Goal: Task Accomplishment & Management: Manage account settings

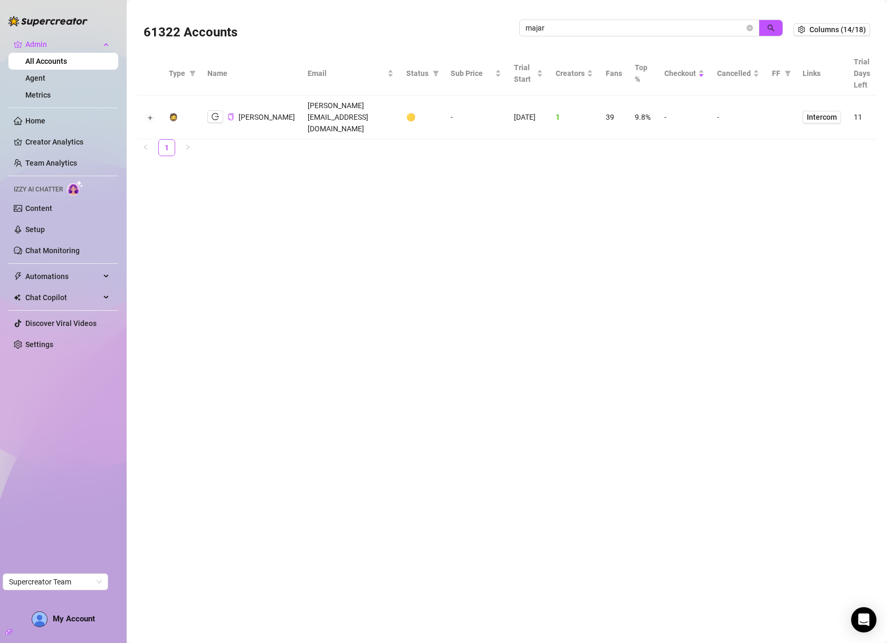
click at [631, 25] on input "majar" at bounding box center [635, 28] width 219 height 12
drag, startPoint x: 0, startPoint y: 0, endPoint x: 631, endPoint y: 25, distance: 631.6
click at [631, 25] on input "majar" at bounding box center [635, 28] width 219 height 12
type input "carrie"
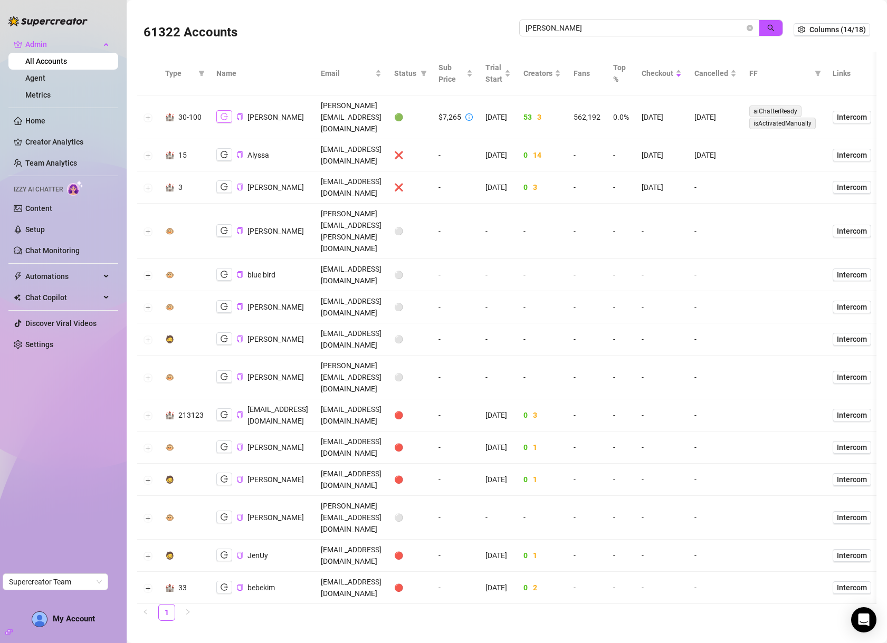
click at [227, 113] on icon "logout" at bounding box center [224, 116] width 7 height 7
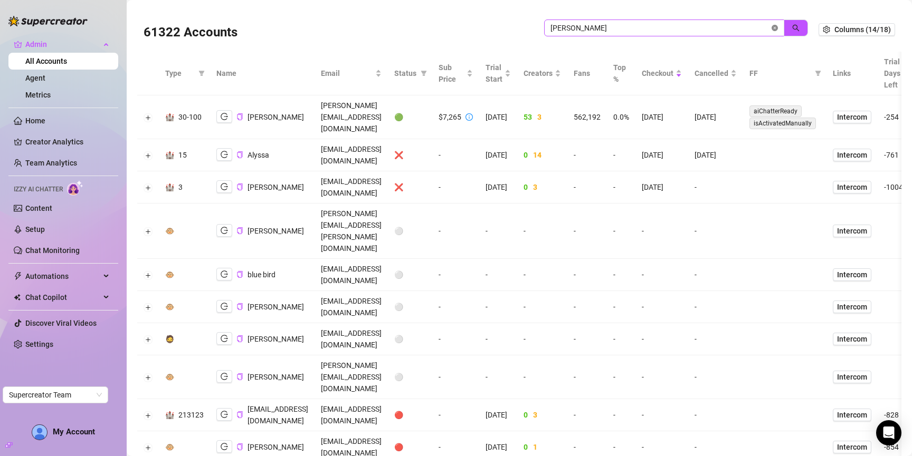
click at [771, 25] on icon "close-circle" at bounding box center [774, 28] width 6 height 6
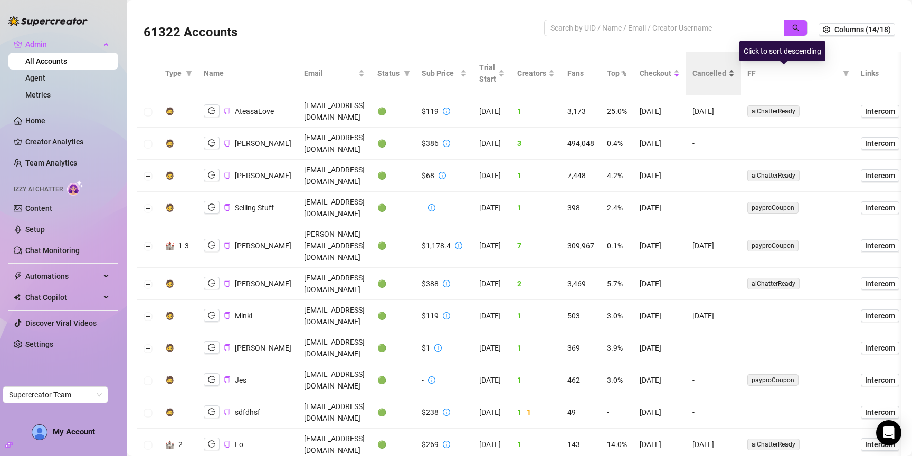
click at [726, 74] on span "Cancelled" at bounding box center [709, 74] width 34 height 12
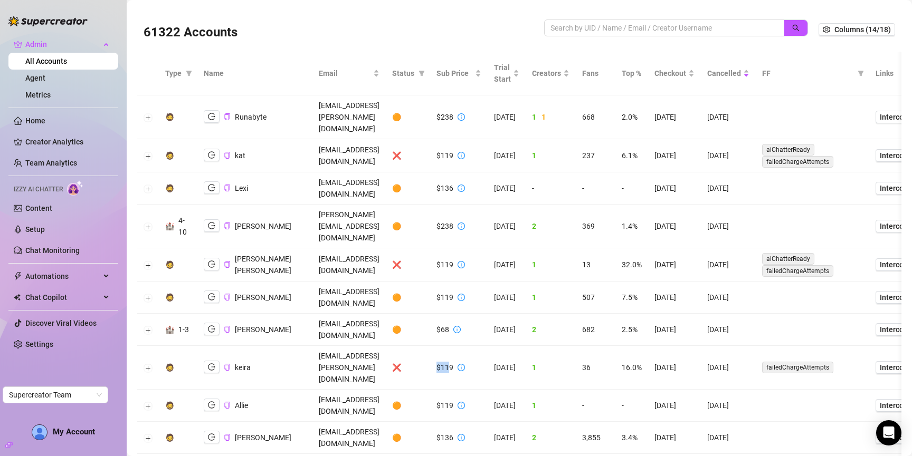
drag, startPoint x: 497, startPoint y: 313, endPoint x: 510, endPoint y: 314, distance: 13.2
click at [453, 362] on div "$119" at bounding box center [444, 368] width 17 height 12
drag, startPoint x: 500, startPoint y: 185, endPoint x: 514, endPoint y: 187, distance: 14.3
click at [465, 221] on div "$238" at bounding box center [450, 227] width 28 height 12
click at [648, 314] on td "2.5%" at bounding box center [631, 330] width 33 height 32
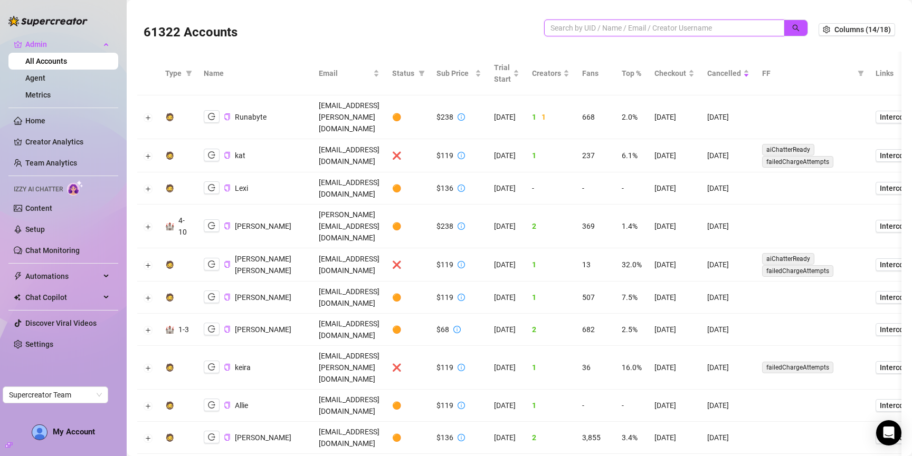
click at [680, 27] on input "search" at bounding box center [659, 28] width 219 height 12
type input "missy"
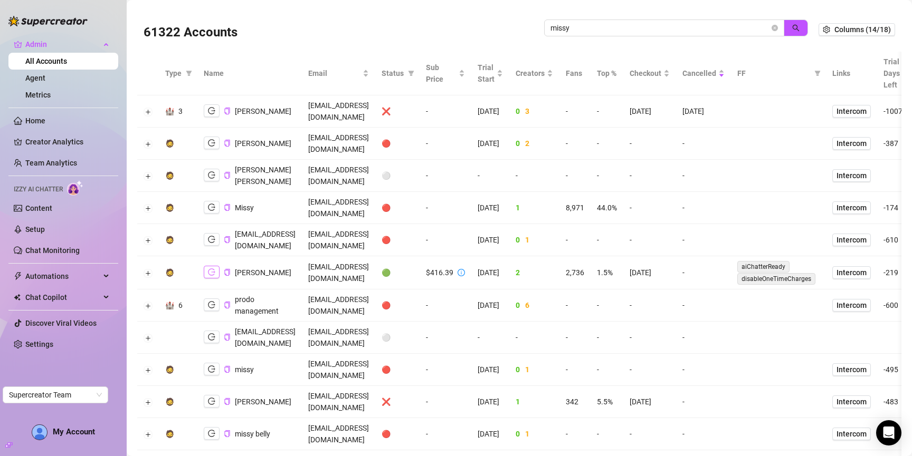
click at [209, 269] on icon "logout" at bounding box center [211, 272] width 7 height 7
click at [771, 27] on icon "close-circle" at bounding box center [774, 28] width 6 height 6
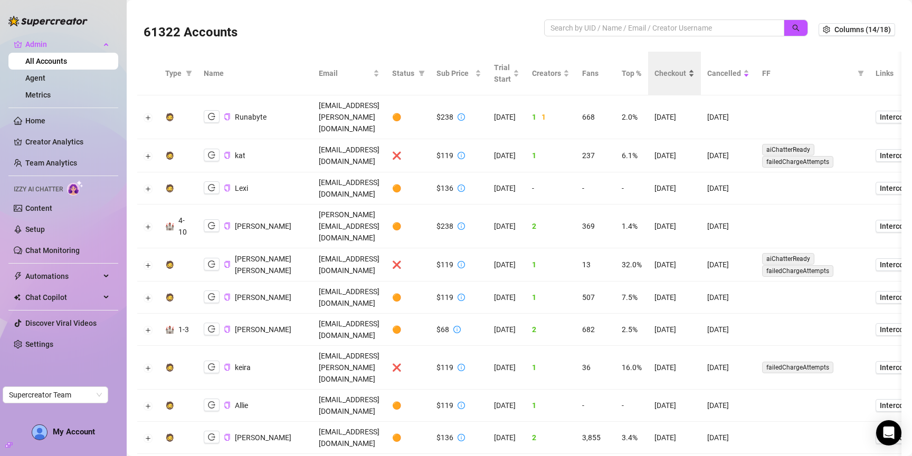
click at [686, 74] on span "Checkout" at bounding box center [670, 74] width 32 height 12
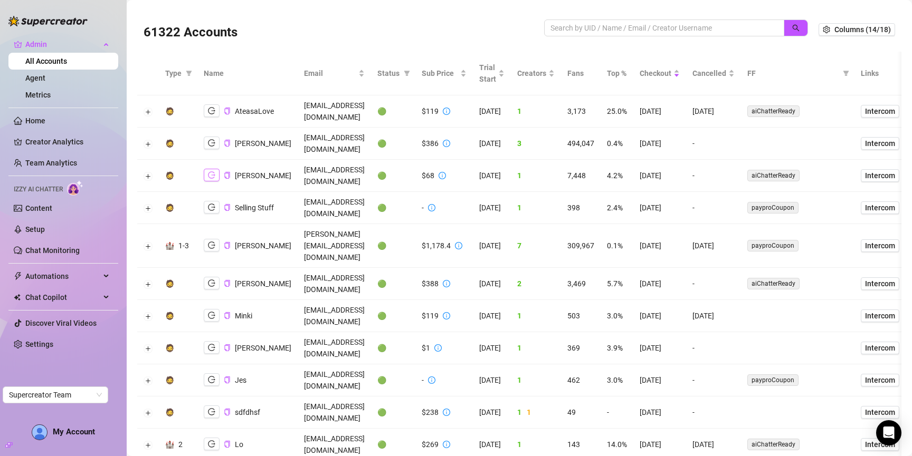
click at [208, 171] on icon "logout" at bounding box center [211, 174] width 7 height 7
click at [604, 22] on input "search" at bounding box center [659, 28] width 219 height 12
type input "koi"
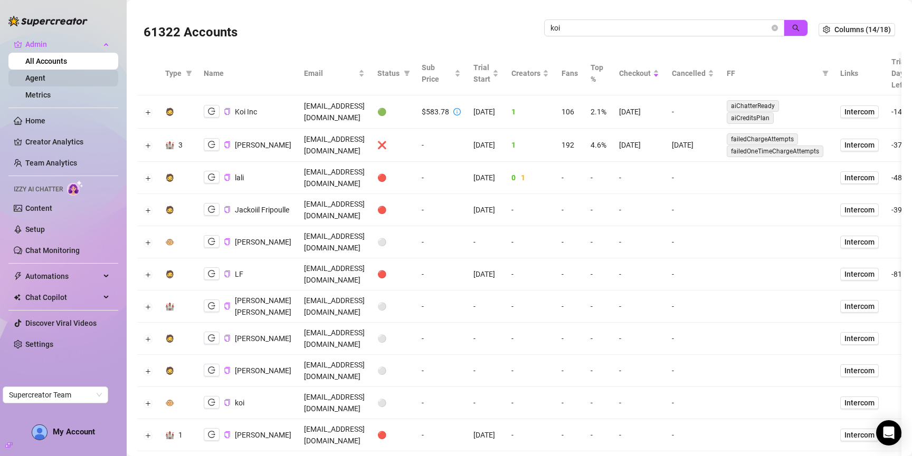
click at [43, 82] on link "Agent" at bounding box center [35, 78] width 20 height 8
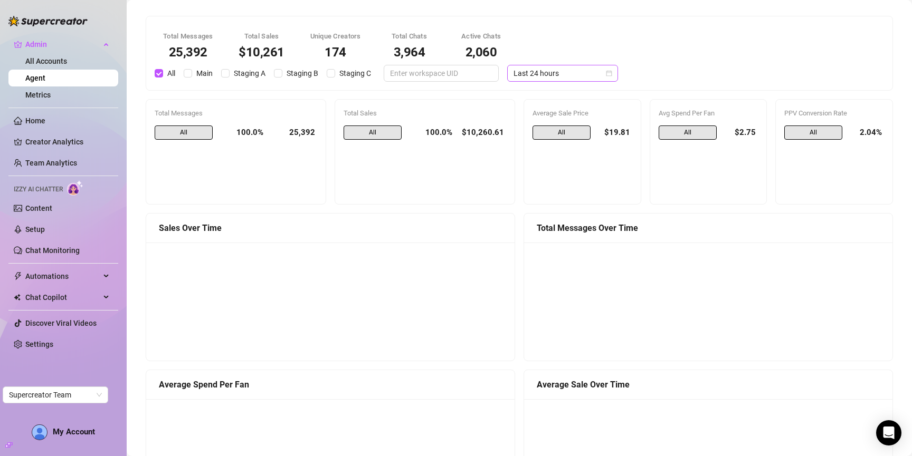
click at [579, 73] on span "Last 24 hours" at bounding box center [562, 73] width 98 height 16
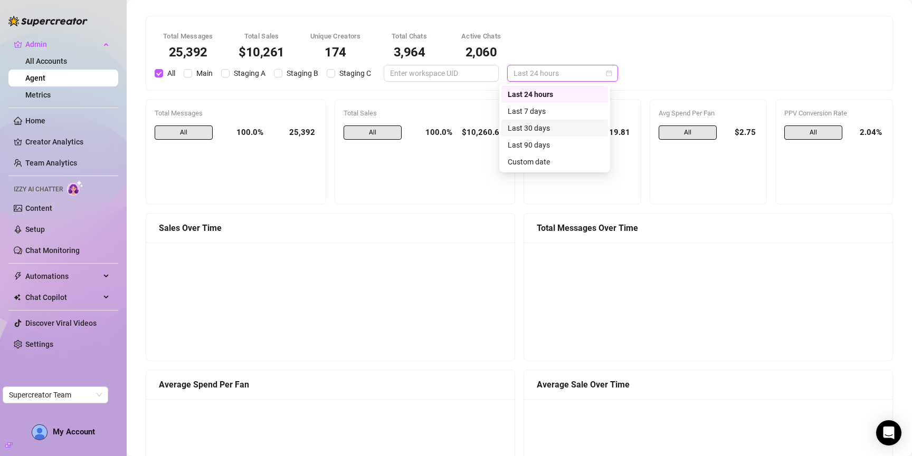
click at [560, 124] on div "Last 30 days" at bounding box center [555, 128] width 94 height 12
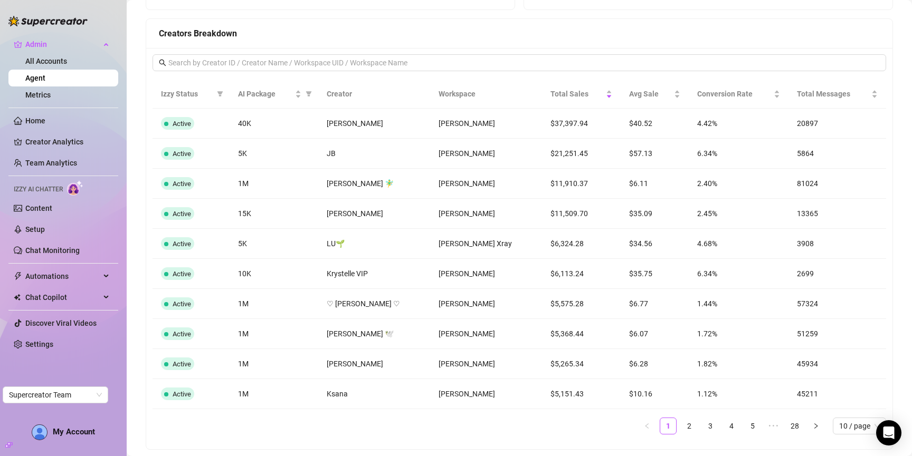
scroll to position [699, 0]
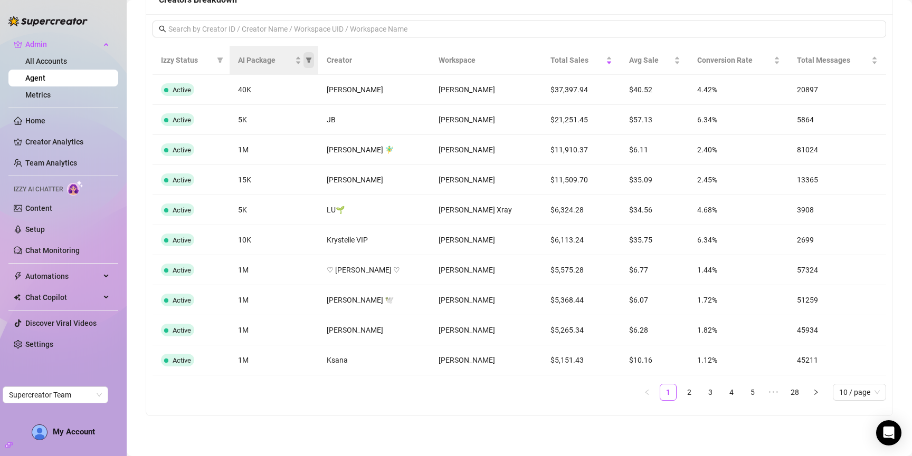
click at [312, 60] on icon "filter" at bounding box center [309, 60] width 6 height 6
click at [288, 96] on span "5K" at bounding box center [283, 97] width 13 height 8
checkbox input "true"
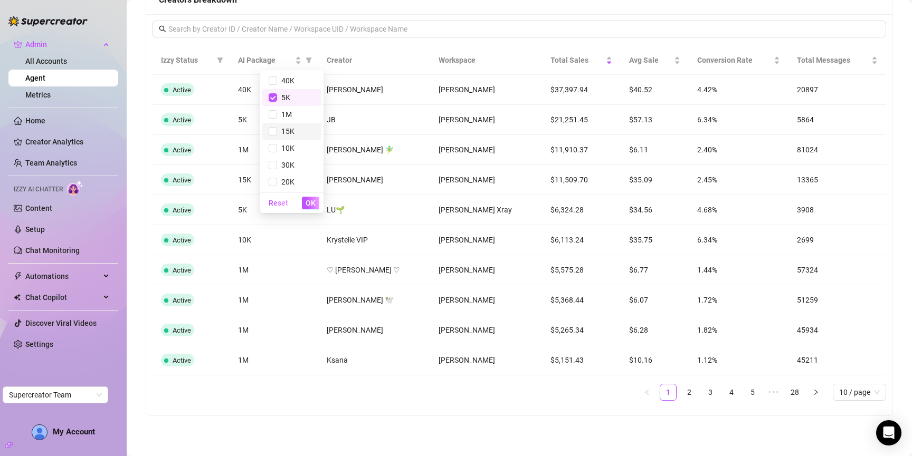
click at [290, 135] on span "15K" at bounding box center [285, 131] width 17 height 8
checkbox input "true"
drag, startPoint x: 289, startPoint y: 148, endPoint x: 291, endPoint y: 161, distance: 12.8
click at [289, 148] on span "10K" at bounding box center [285, 148] width 17 height 8
checkbox input "true"
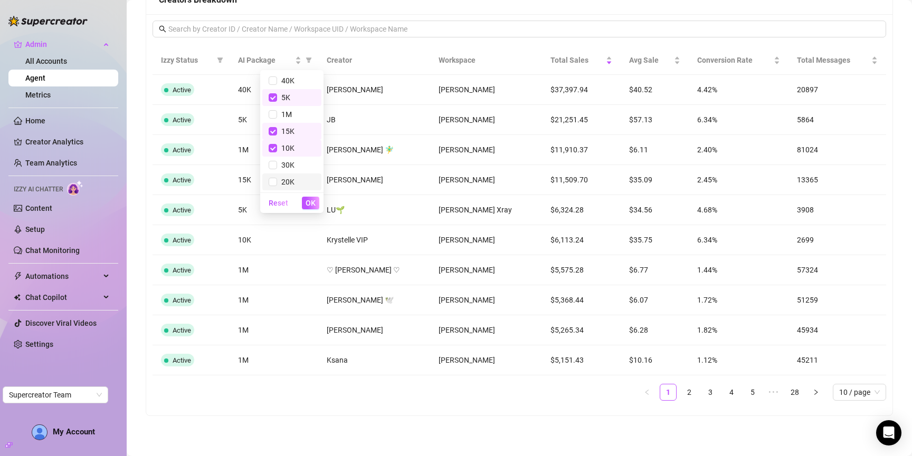
click at [293, 179] on span "20K" at bounding box center [285, 182] width 17 height 8
checkbox input "true"
click at [287, 169] on span "30K" at bounding box center [292, 165] width 46 height 12
checkbox input "true"
click at [274, 82] on input "checkbox" at bounding box center [273, 81] width 8 height 8
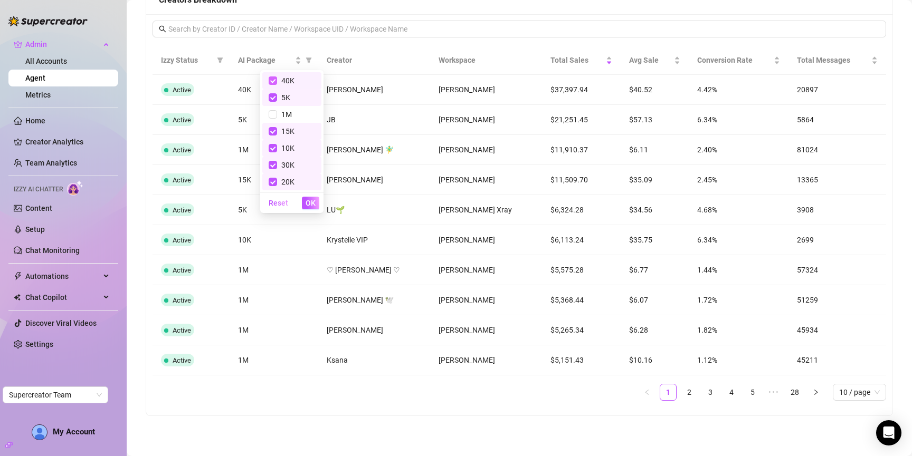
click at [273, 82] on input "checkbox" at bounding box center [273, 81] width 8 height 8
checkbox input "false"
click at [312, 204] on span "OK" at bounding box center [311, 203] width 10 height 8
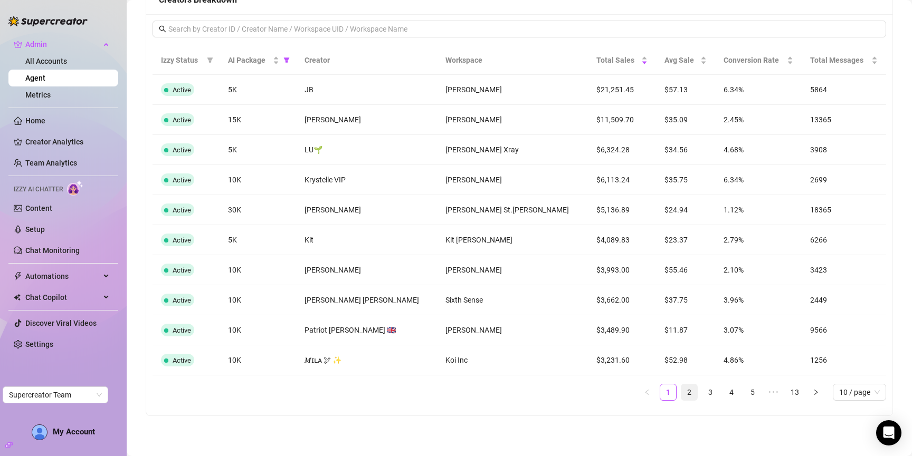
click at [681, 396] on link "2" at bounding box center [689, 393] width 16 height 16
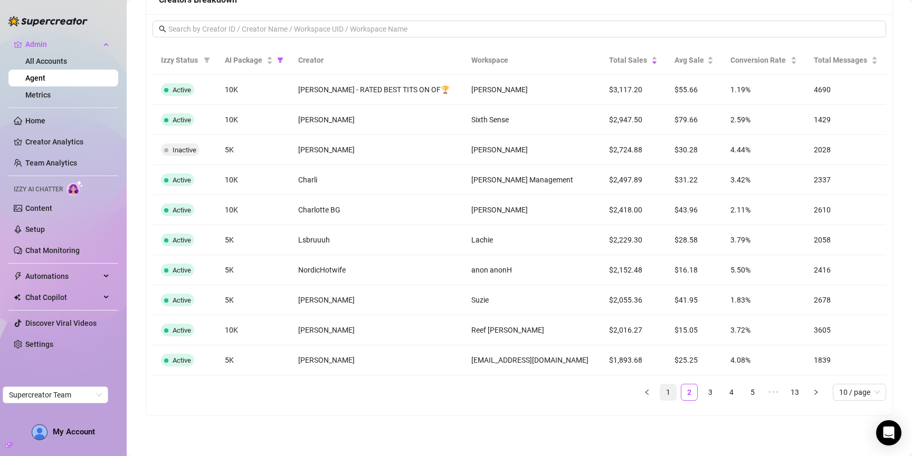
click at [661, 392] on link "1" at bounding box center [668, 393] width 16 height 16
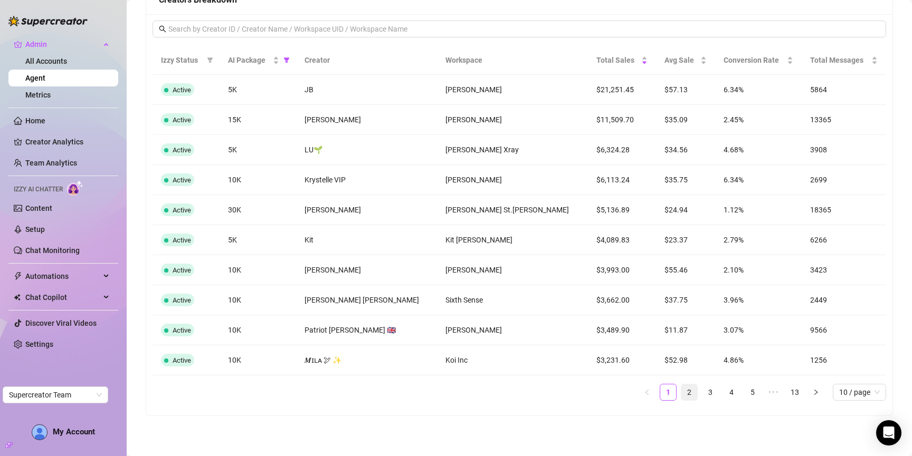
click at [681, 391] on link "2" at bounding box center [689, 393] width 16 height 16
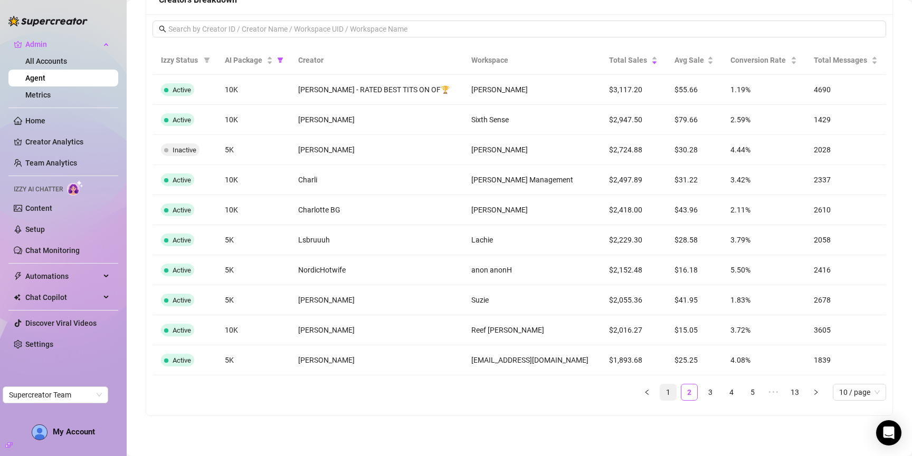
click at [663, 391] on link "1" at bounding box center [668, 393] width 16 height 16
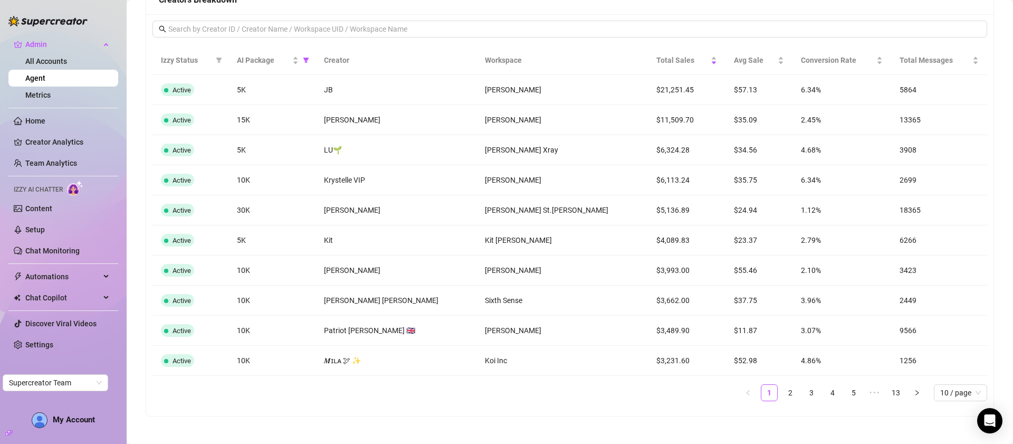
drag, startPoint x: 43, startPoint y: 63, endPoint x: 369, endPoint y: 433, distance: 493.1
click at [43, 63] on link "All Accounts" at bounding box center [46, 61] width 42 height 8
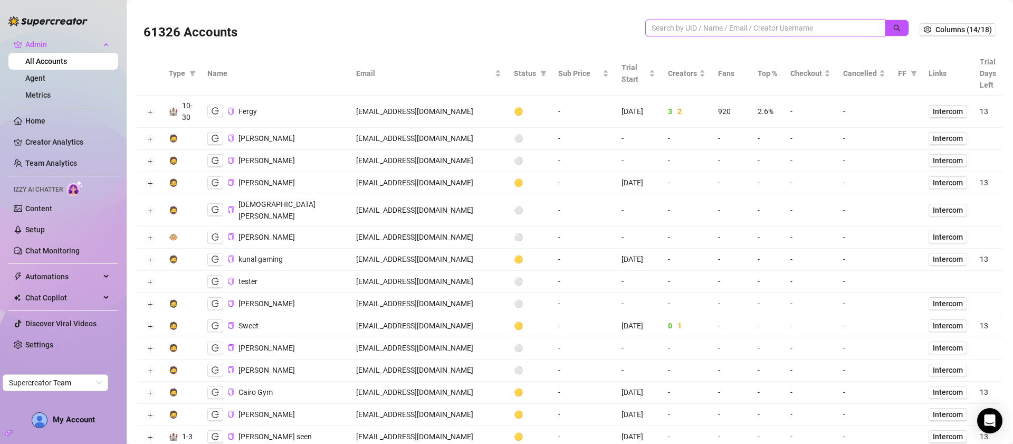
click at [774, 30] on input "search" at bounding box center [761, 28] width 219 height 12
paste input "rose.curvy3@gmail.com"
click at [886, 30] on icon "search" at bounding box center [896, 27] width 7 height 7
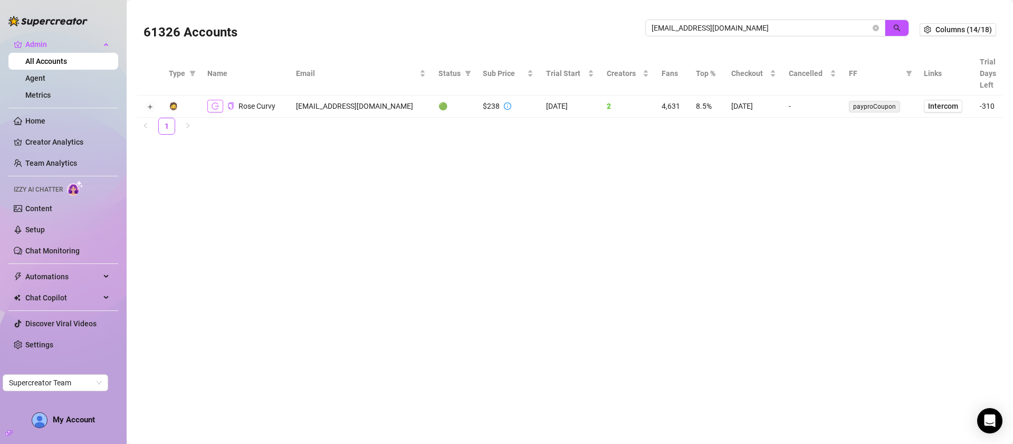
click at [220, 108] on button "button" at bounding box center [215, 106] width 16 height 13
click at [756, 35] on span "rose.curvy3@gmail.com" at bounding box center [765, 28] width 240 height 17
click at [758, 32] on input "rose.curvy3@gmail.com" at bounding box center [761, 28] width 219 height 12
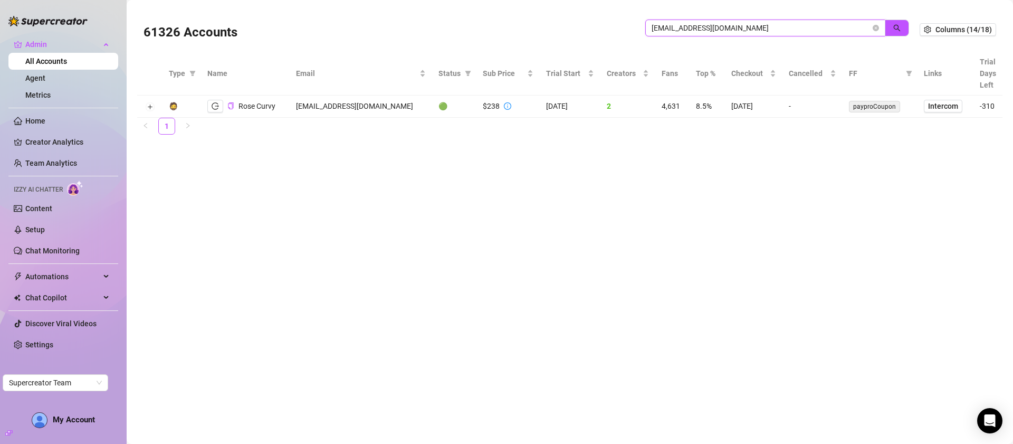
paste input "ladynightnoire"
click at [886, 30] on button "button" at bounding box center [897, 28] width 24 height 17
type input "ladynightnoire@gmail.com"
click at [214, 104] on icon "logout" at bounding box center [215, 105] width 7 height 7
click at [685, 243] on main "61326 Accounts ladynightnoire@gmail.com Columns (14/18) Type Name Email Status …" at bounding box center [570, 222] width 886 height 444
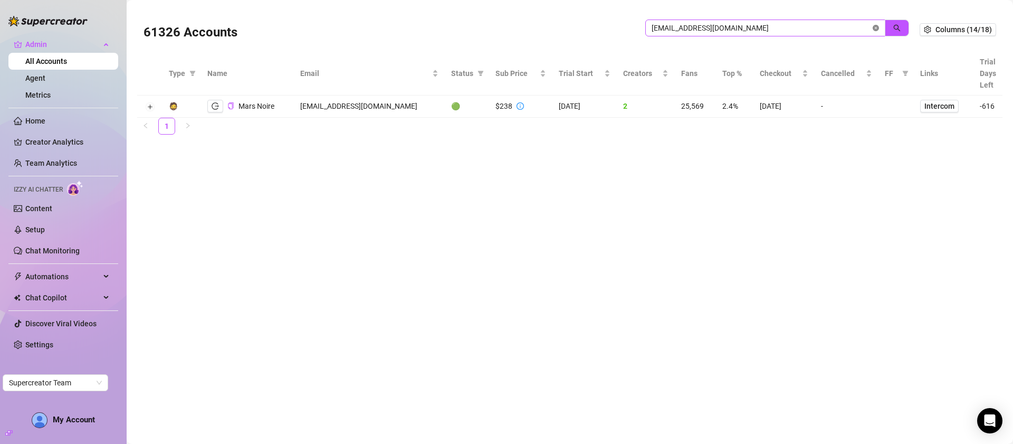
click at [875, 28] on icon "close-circle" at bounding box center [876, 28] width 6 height 6
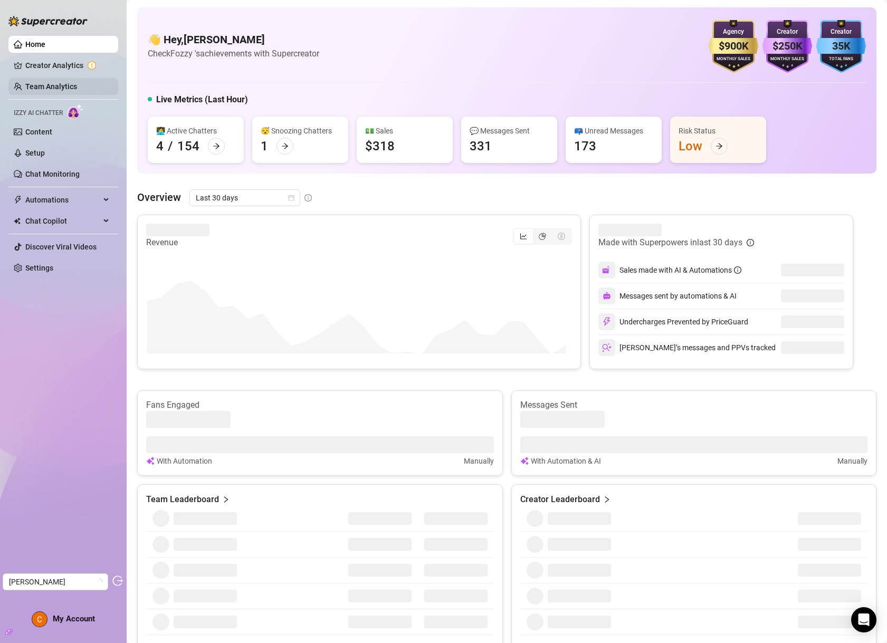
click at [60, 84] on link "Team Analytics" at bounding box center [51, 86] width 52 height 8
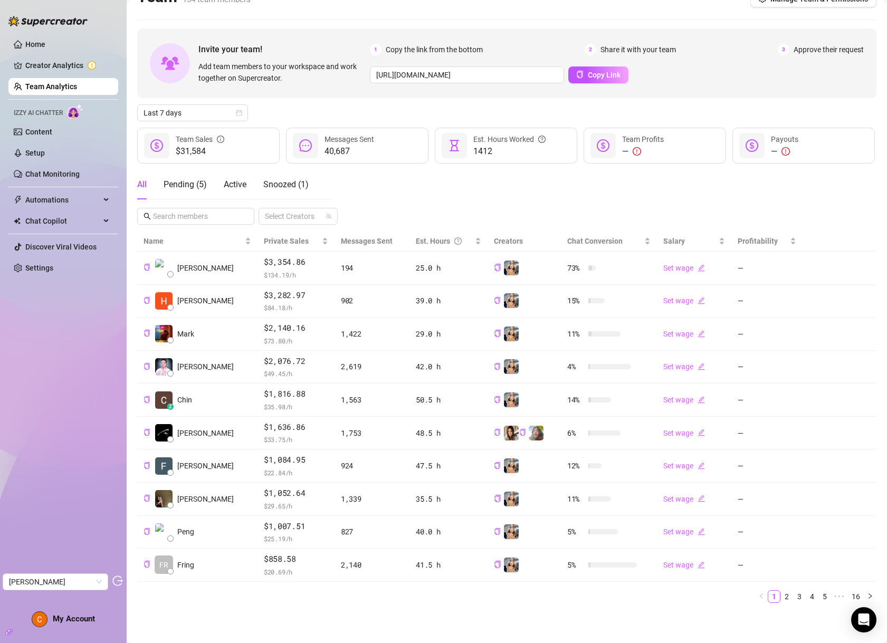
scroll to position [21, 0]
click at [781, 593] on link "2" at bounding box center [787, 597] width 12 height 12
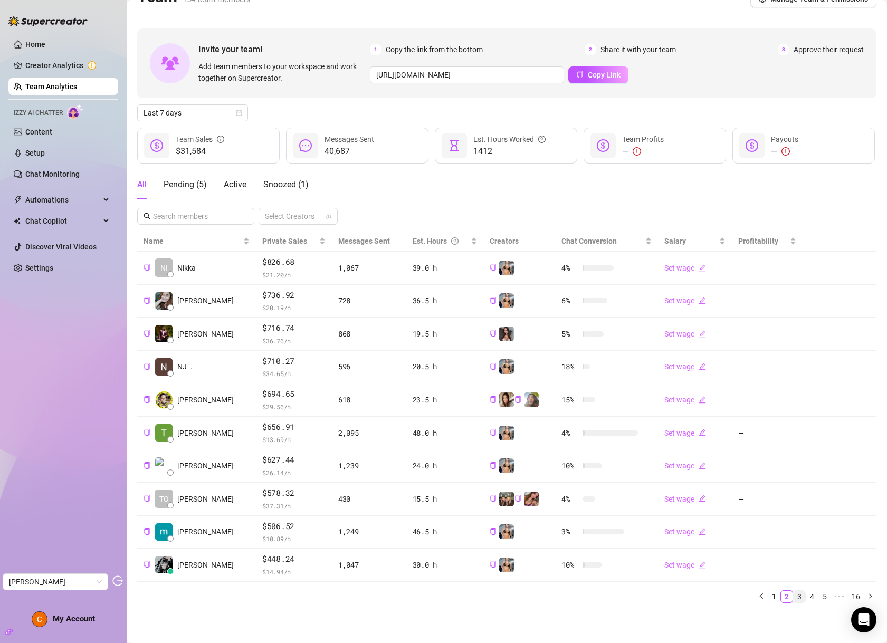
click at [794, 600] on link "3" at bounding box center [800, 597] width 12 height 12
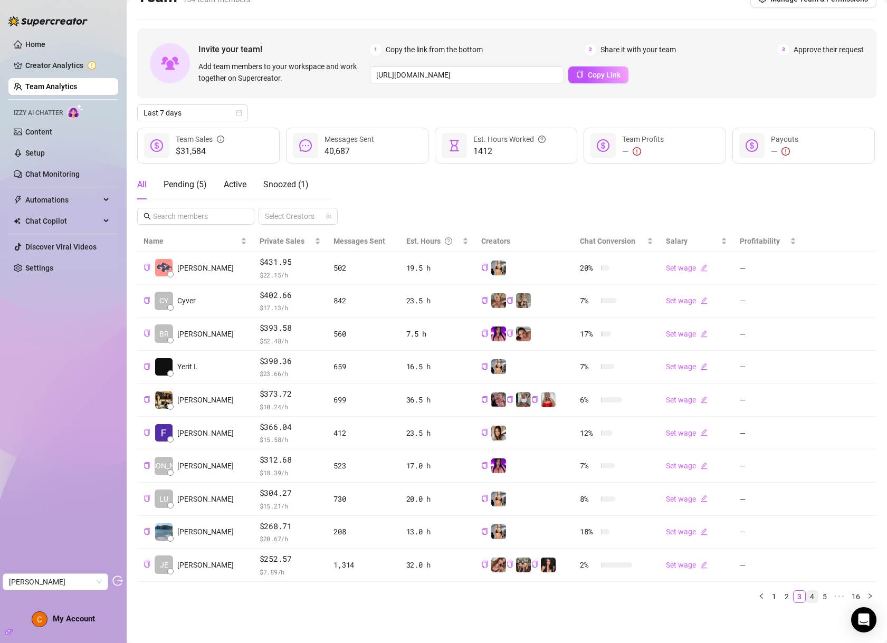
click at [808, 596] on link "4" at bounding box center [812, 597] width 12 height 12
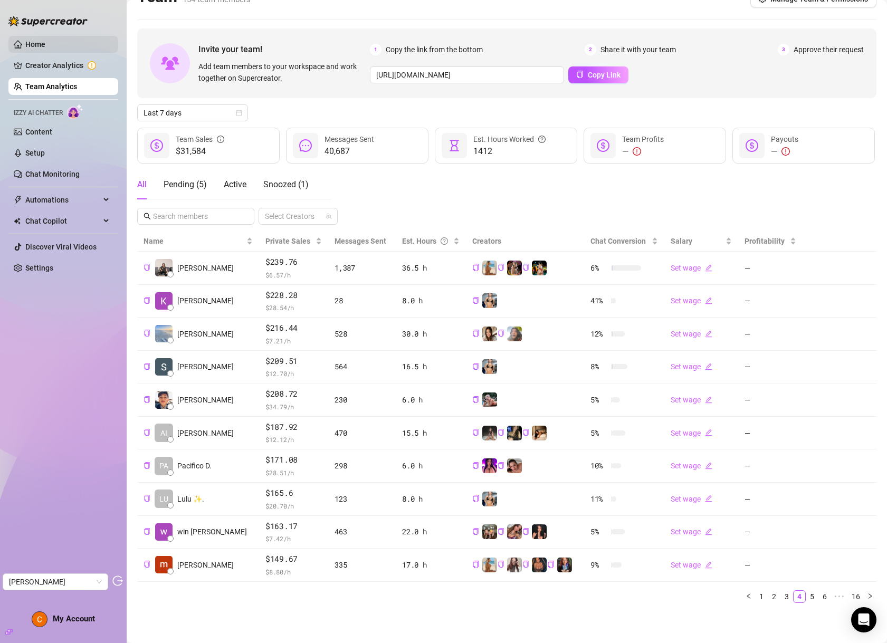
click at [45, 46] on link "Home" at bounding box center [35, 44] width 20 height 8
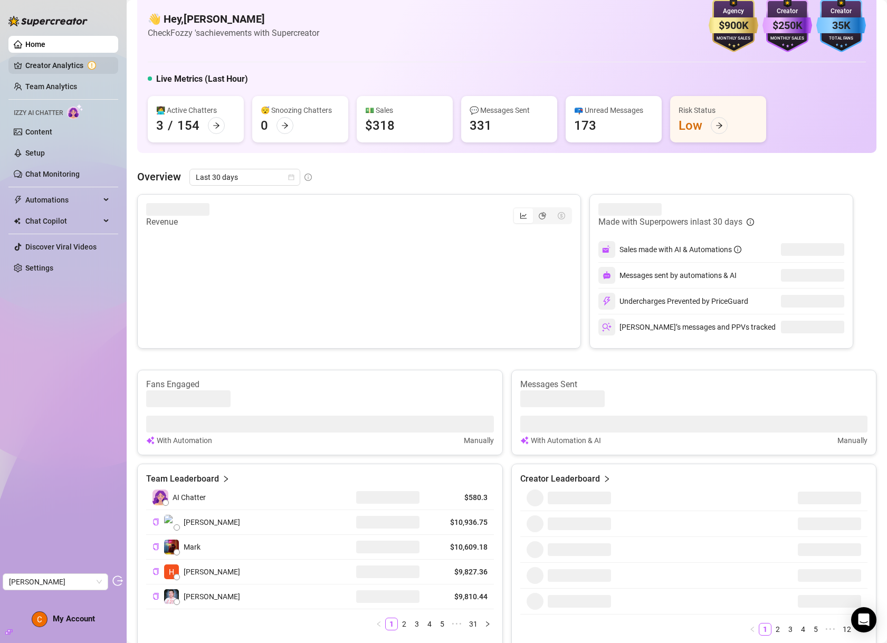
click at [43, 68] on link "Creator Analytics" at bounding box center [67, 65] width 84 height 17
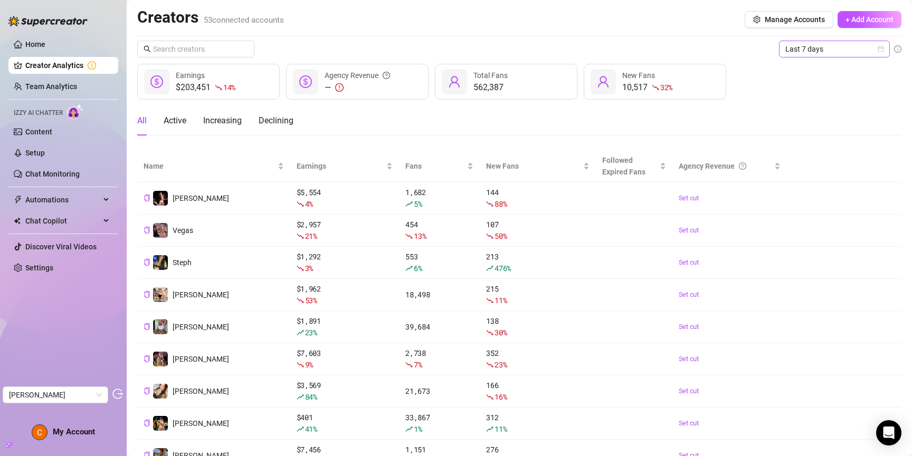
click at [820, 46] on span "Last 7 days" at bounding box center [834, 49] width 98 height 16
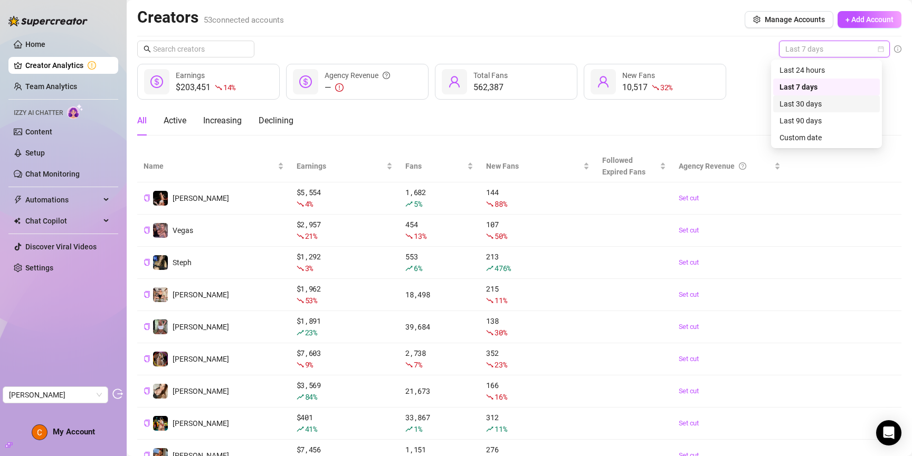
click at [819, 103] on div "Last 30 days" at bounding box center [826, 104] width 94 height 12
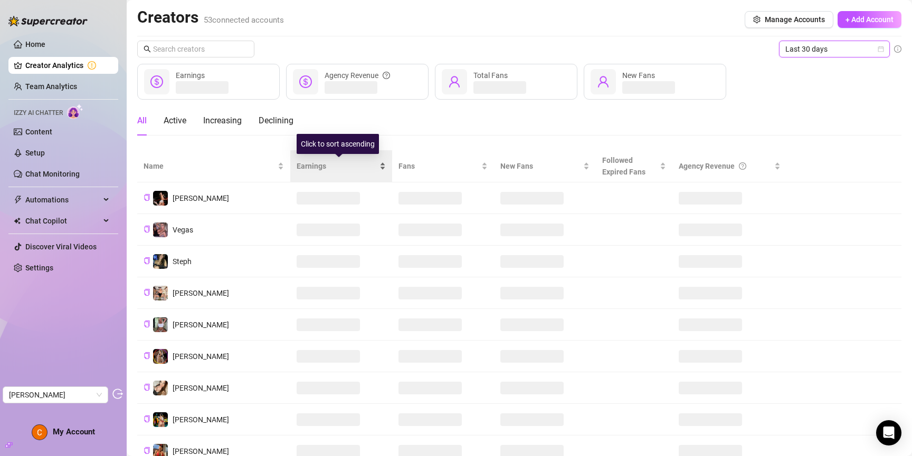
click at [312, 167] on span "Earnings" at bounding box center [337, 166] width 81 height 12
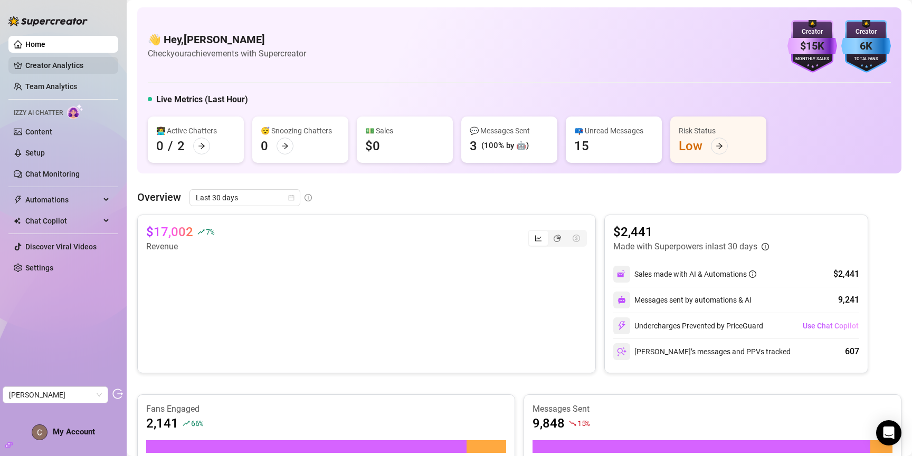
click at [43, 66] on link "Creator Analytics" at bounding box center [67, 65] width 84 height 17
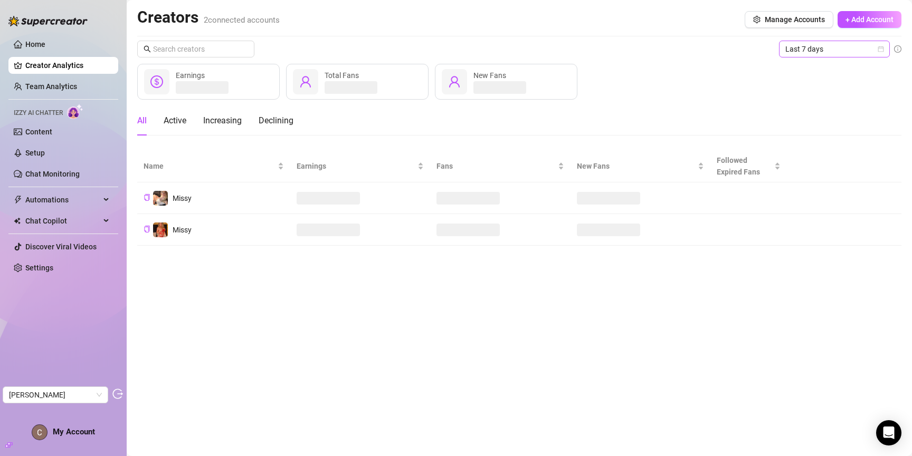
click at [820, 50] on span "Last 7 days" at bounding box center [834, 49] width 98 height 16
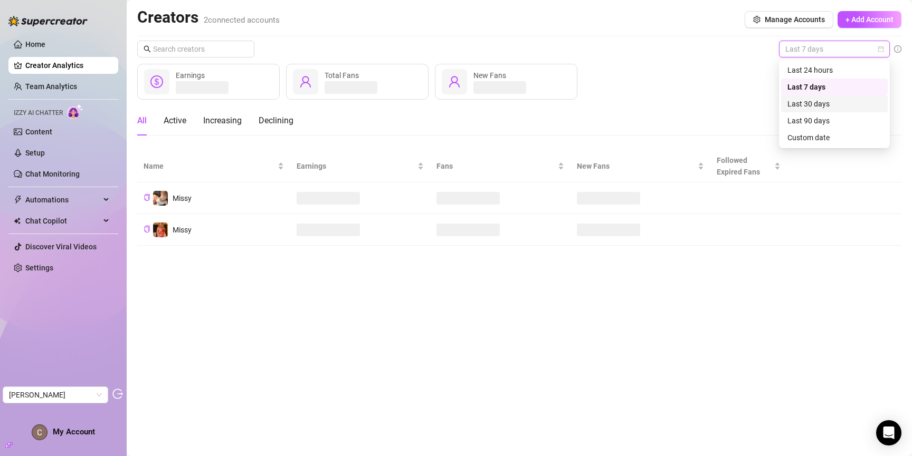
click at [818, 100] on div "Last 30 days" at bounding box center [834, 104] width 94 height 12
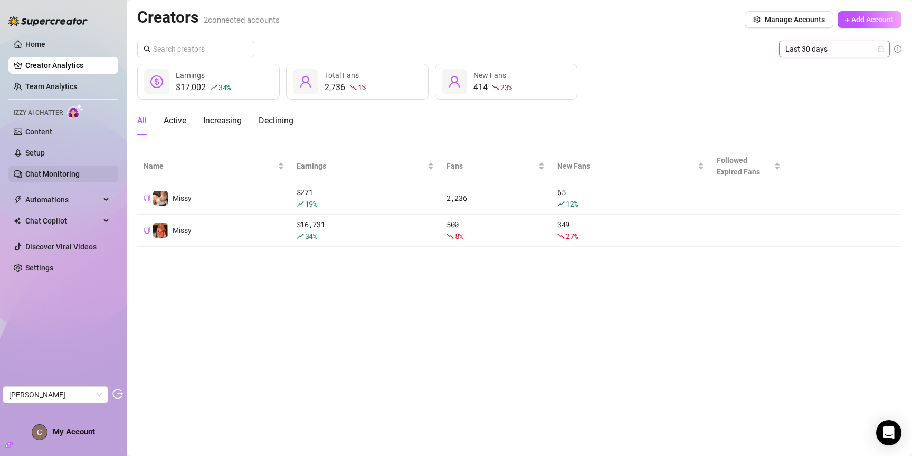
click at [72, 173] on link "Chat Monitoring" at bounding box center [52, 174] width 54 height 8
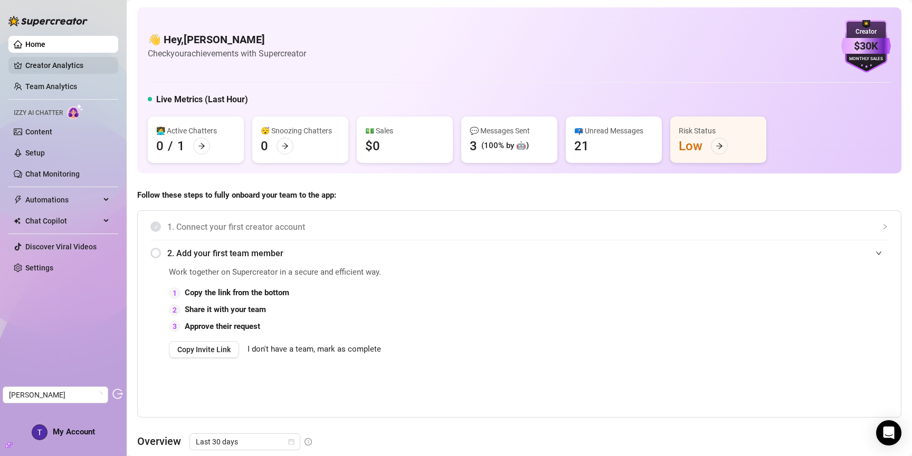
click at [73, 60] on link "Creator Analytics" at bounding box center [67, 65] width 84 height 17
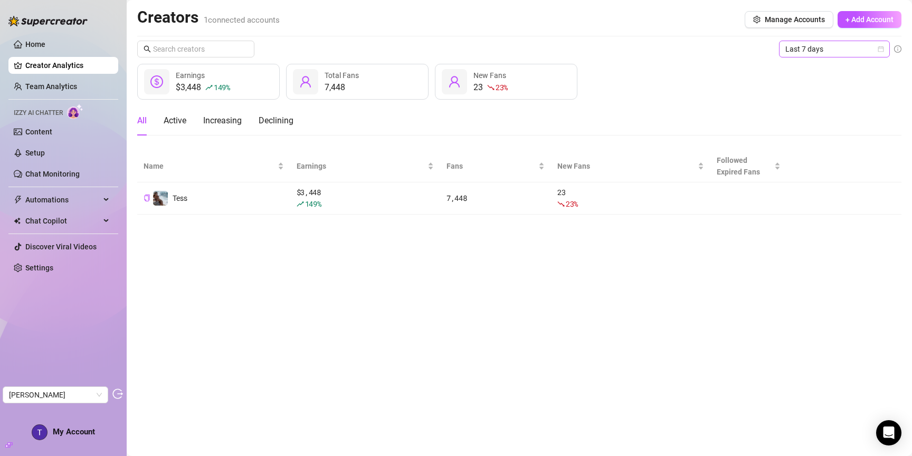
click at [825, 44] on span "Last 7 days" at bounding box center [834, 49] width 98 height 16
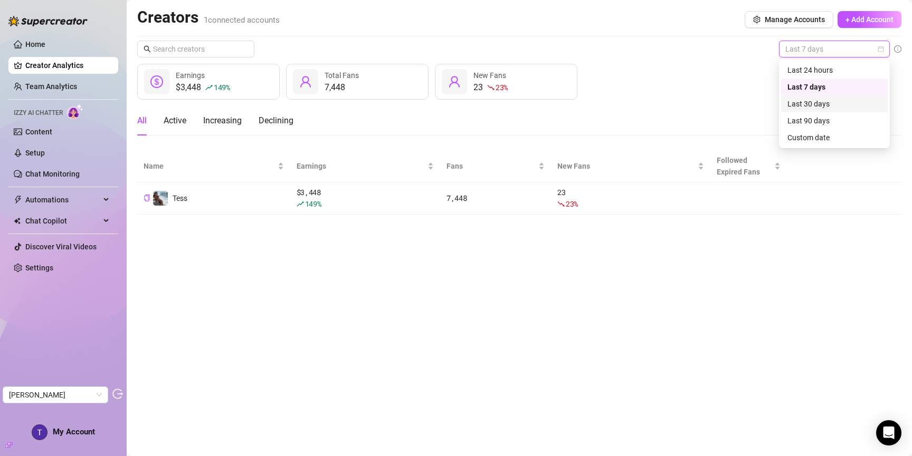
click at [828, 100] on div "Last 30 days" at bounding box center [834, 104] width 94 height 12
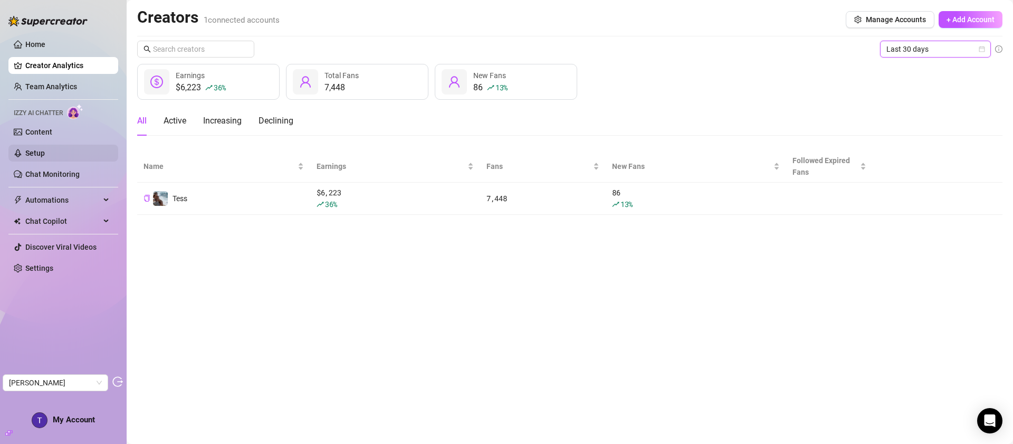
click at [45, 149] on link "Setup" at bounding box center [35, 153] width 20 height 8
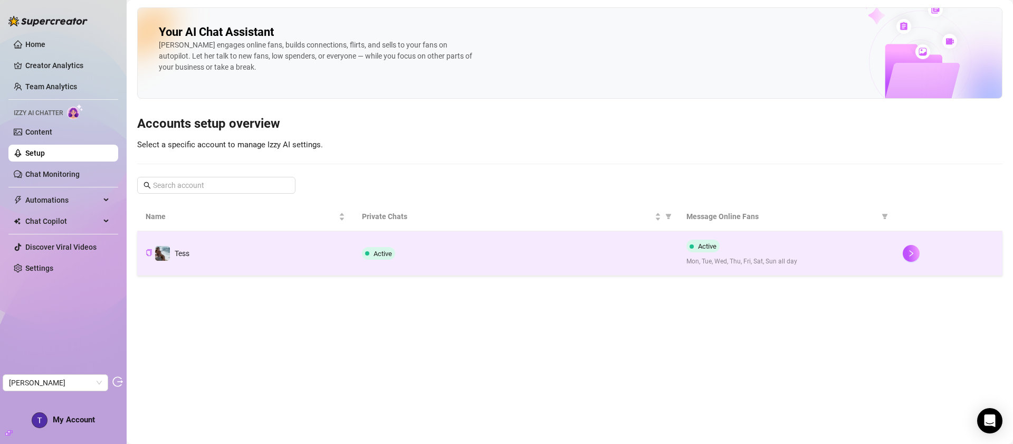
click at [274, 242] on td "Tess" at bounding box center [245, 253] width 216 height 44
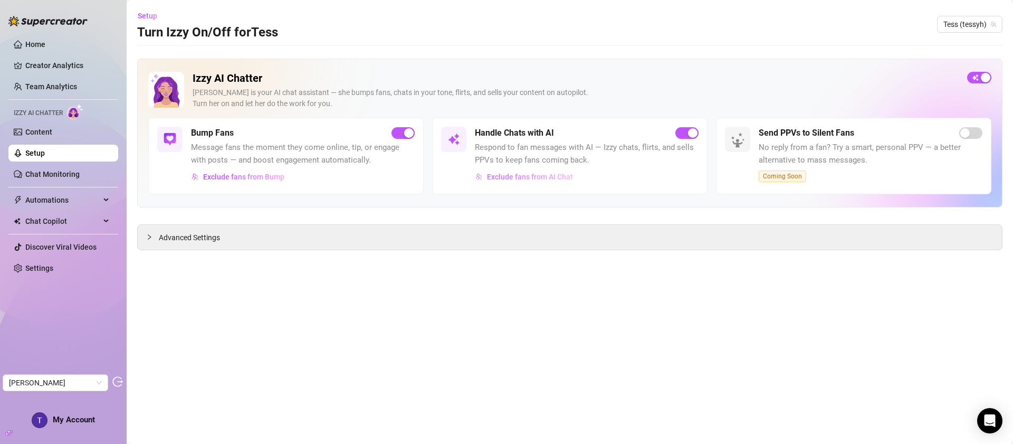
click at [504, 176] on span "Exclude fans from AI Chat" at bounding box center [530, 177] width 86 height 8
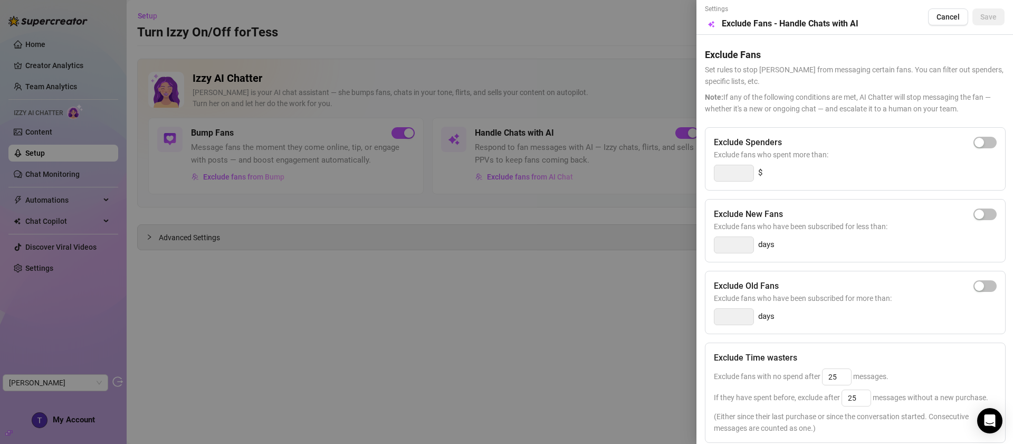
click at [474, 273] on div at bounding box center [506, 222] width 1013 height 444
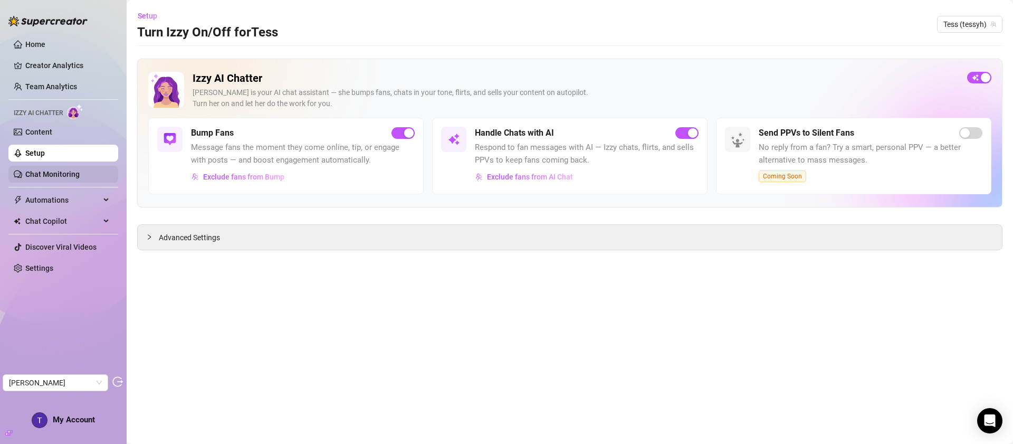
click at [42, 171] on link "Chat Monitoring" at bounding box center [52, 174] width 54 height 8
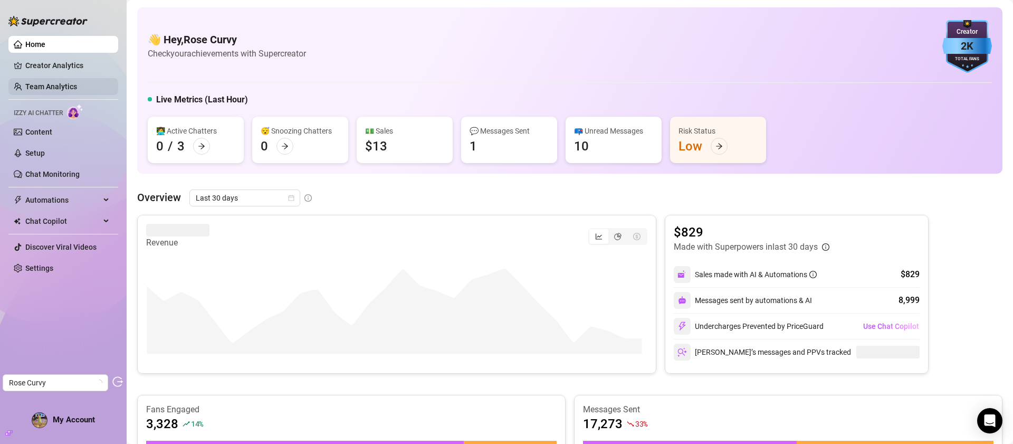
click at [71, 84] on link "Team Analytics" at bounding box center [51, 86] width 52 height 8
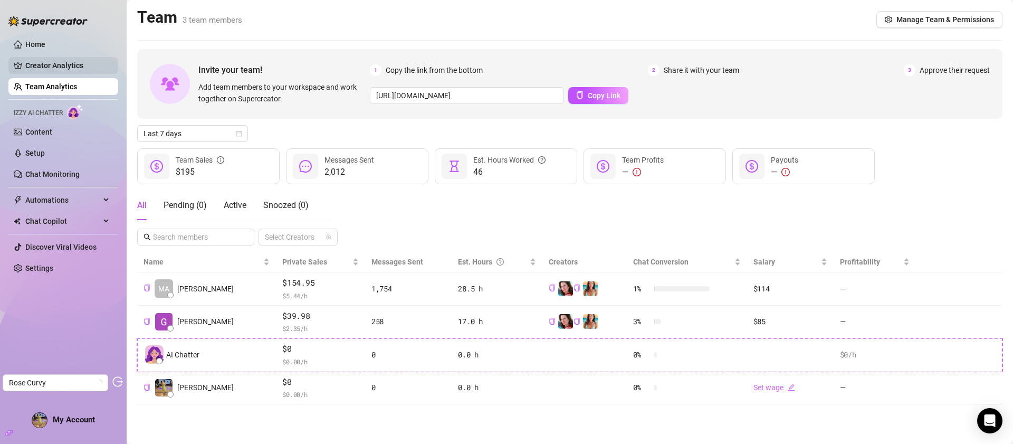
click at [69, 66] on link "Creator Analytics" at bounding box center [67, 65] width 84 height 17
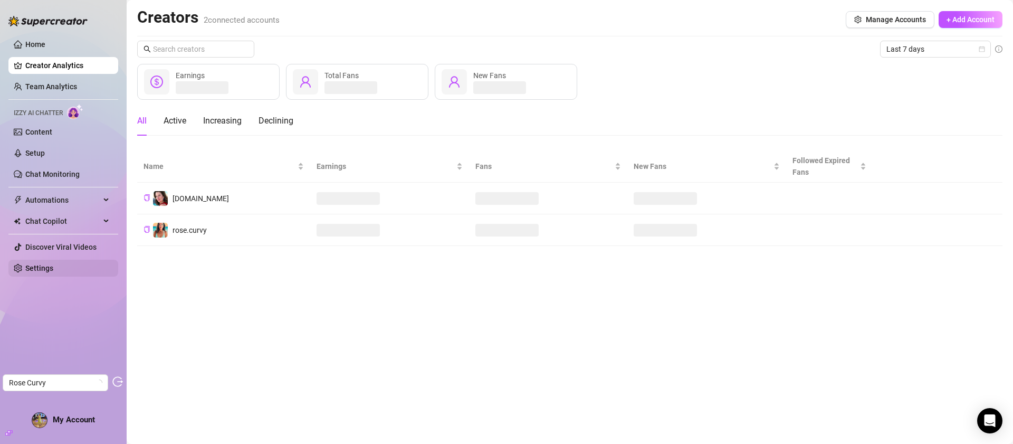
click at [44, 270] on link "Settings" at bounding box center [39, 268] width 28 height 8
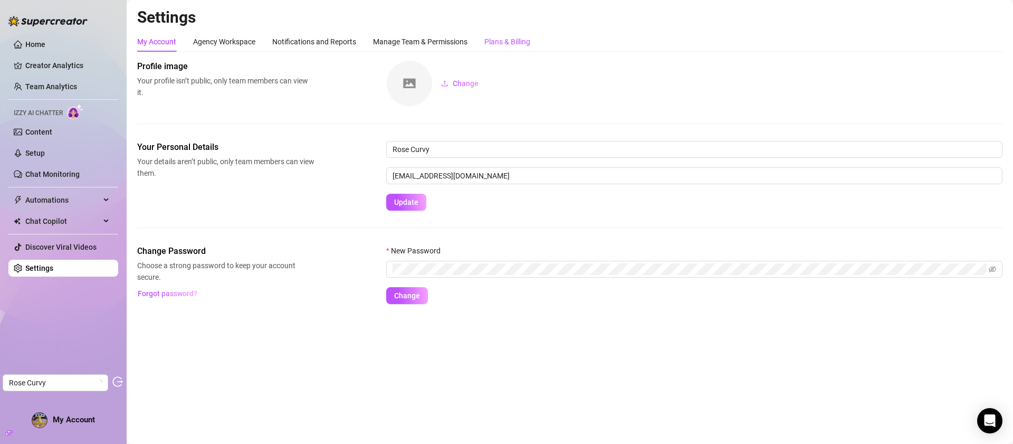
click at [512, 42] on div "Plans & Billing" at bounding box center [507, 42] width 46 height 12
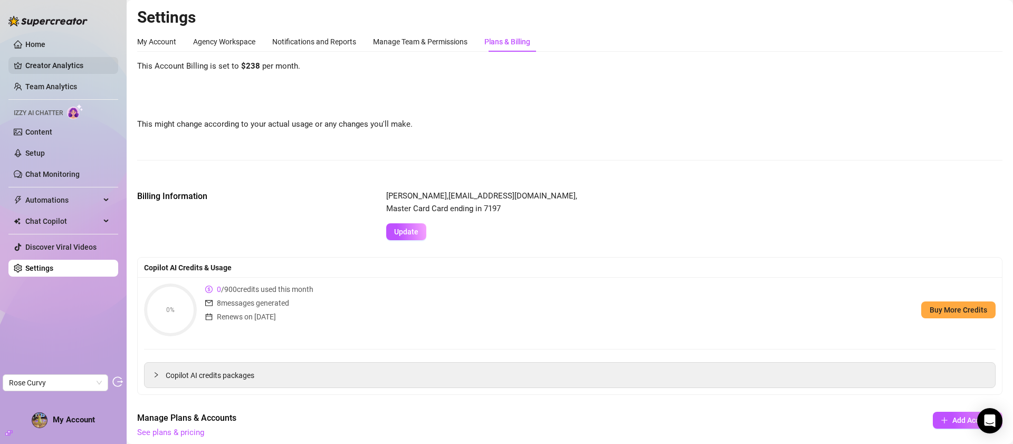
click at [56, 69] on link "Creator Analytics" at bounding box center [67, 65] width 84 height 17
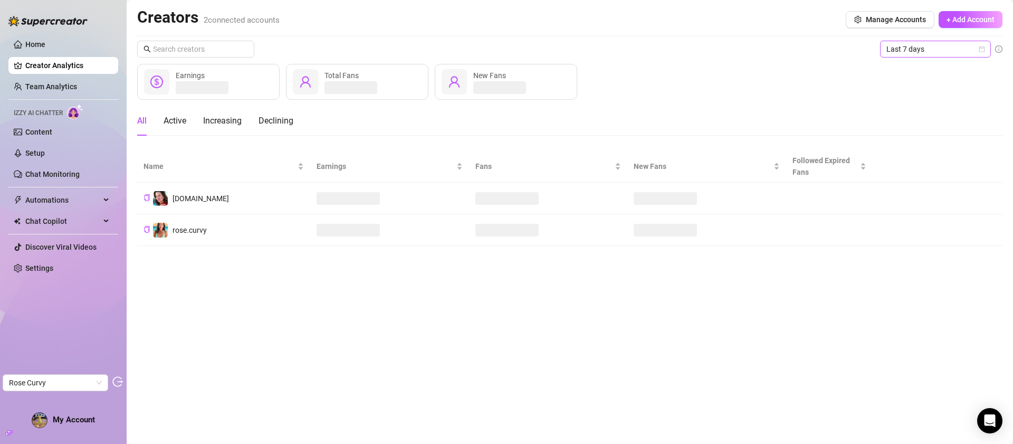
click at [922, 57] on div "Last 7 days" at bounding box center [935, 49] width 111 height 17
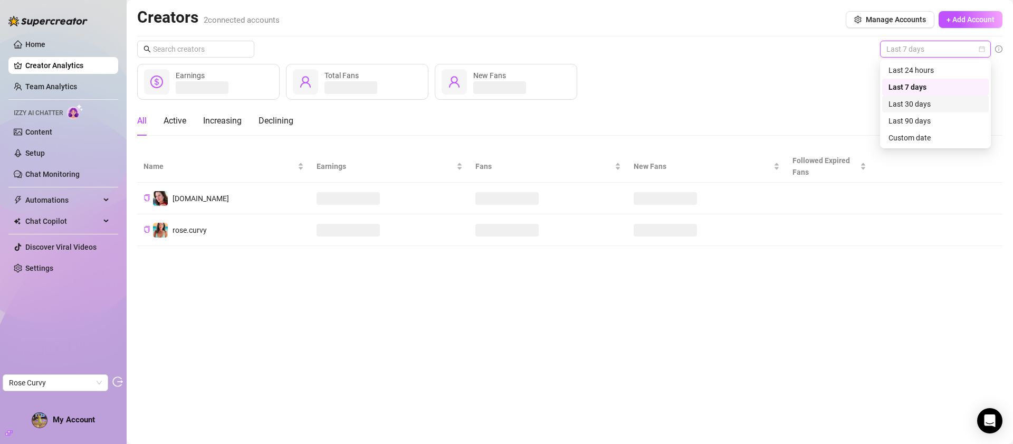
click at [923, 104] on div "Last 30 days" at bounding box center [936, 104] width 94 height 12
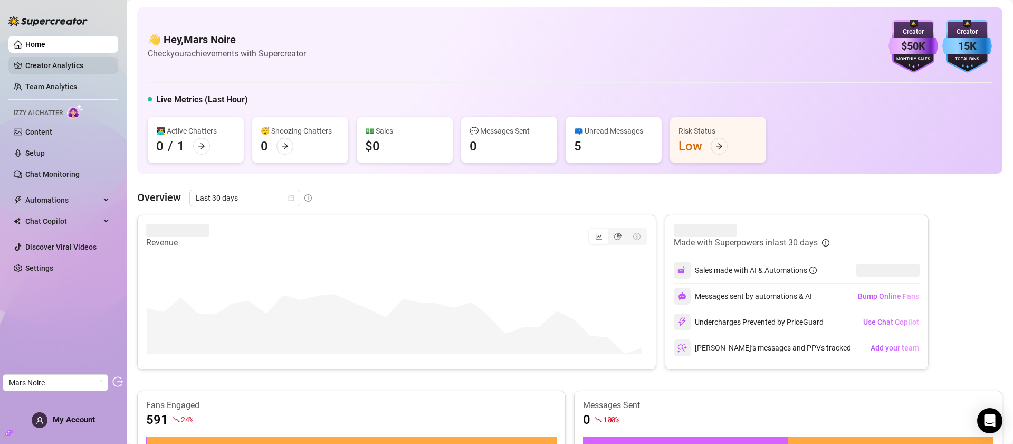
click at [59, 65] on link "Creator Analytics" at bounding box center [67, 65] width 84 height 17
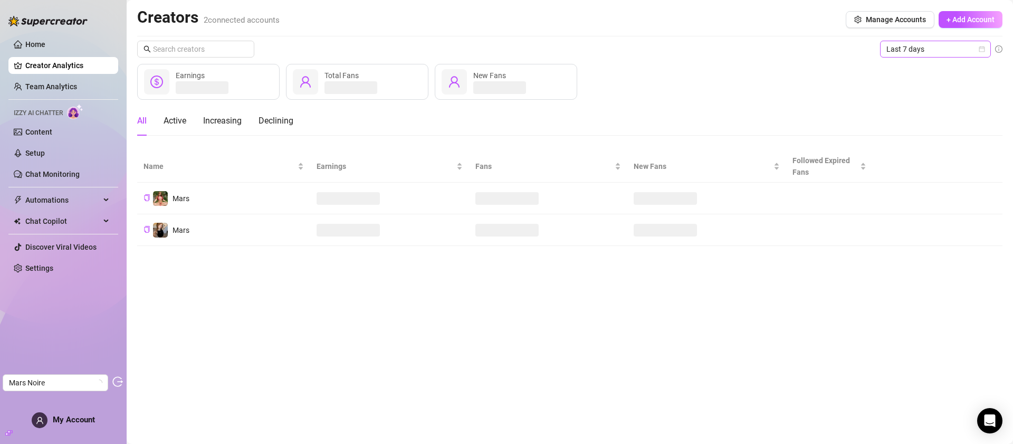
click at [914, 51] on span "Last 7 days" at bounding box center [935, 49] width 98 height 16
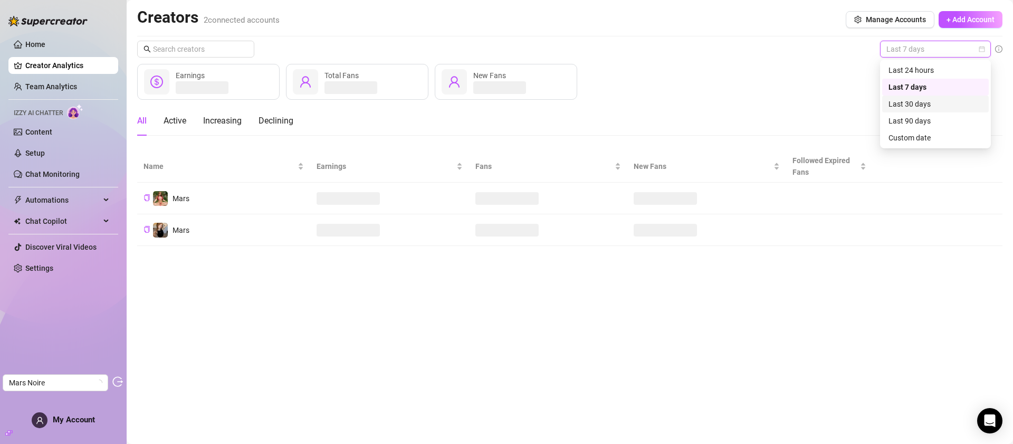
click at [654, 90] on div "Earnings Total Fans New Fans" at bounding box center [569, 82] width 865 height 36
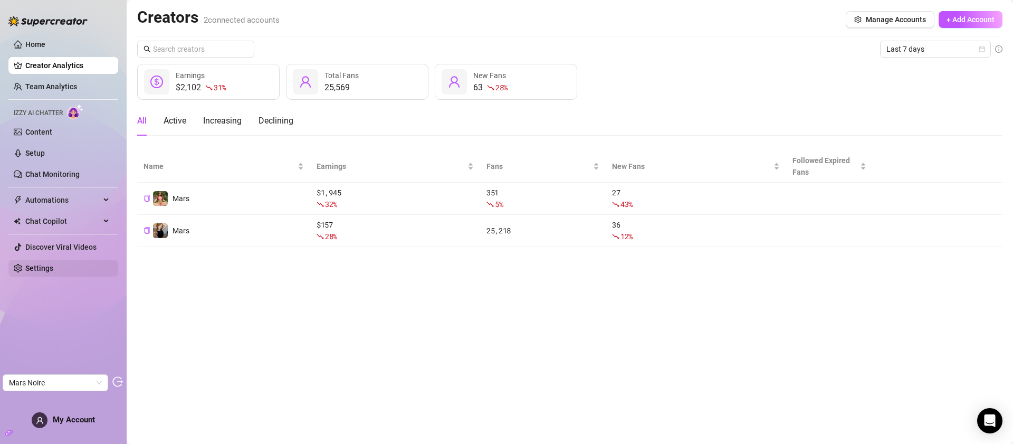
click at [53, 267] on link "Settings" at bounding box center [39, 268] width 28 height 8
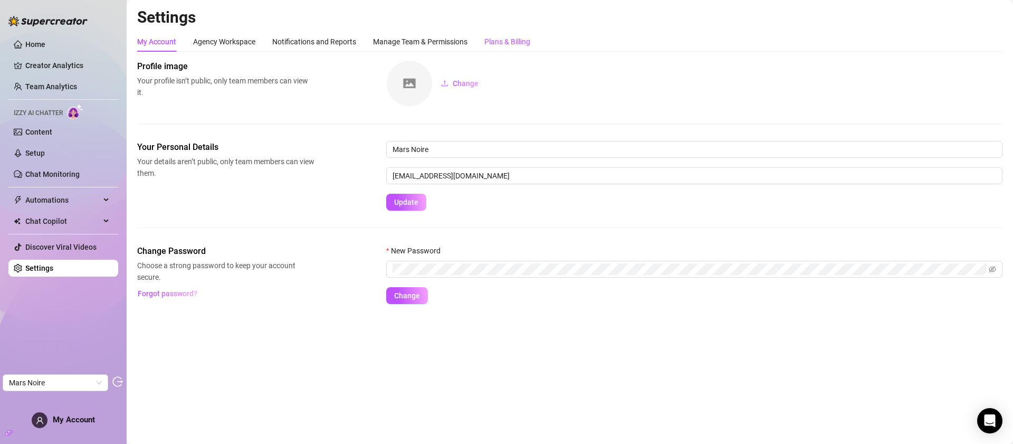
click at [516, 41] on div "Plans & Billing" at bounding box center [507, 42] width 46 height 12
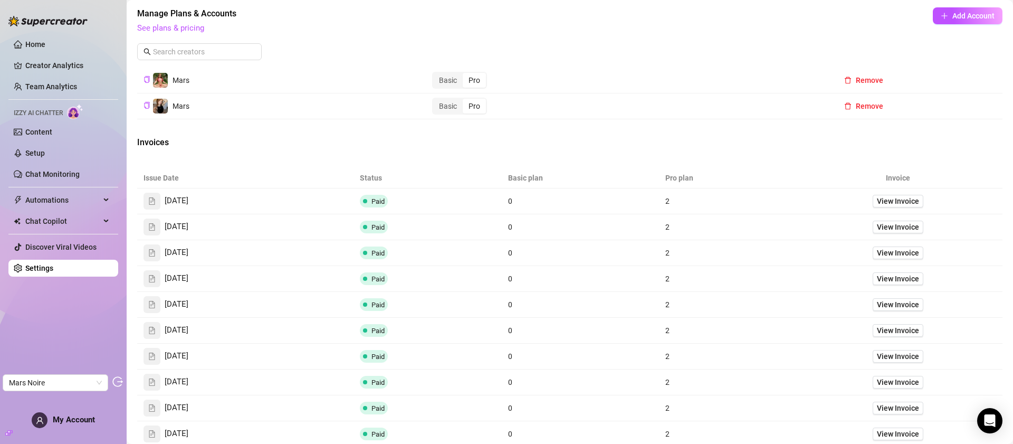
scroll to position [409, 0]
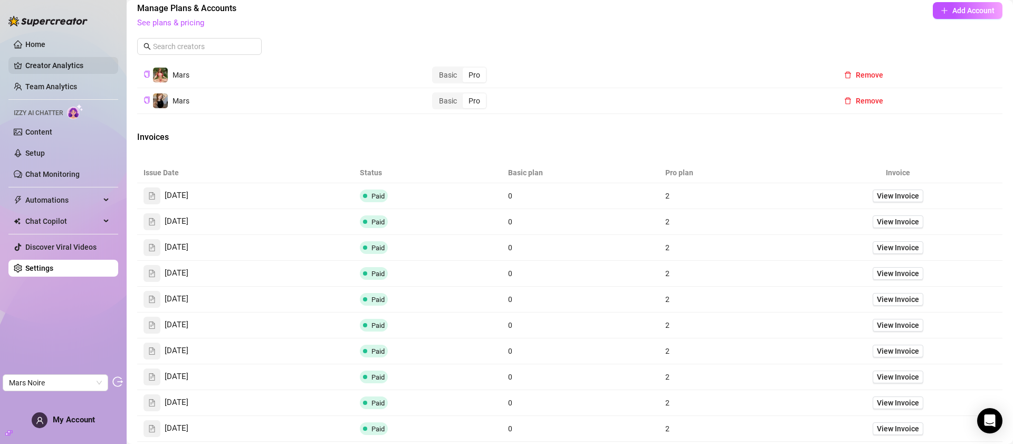
click at [71, 61] on link "Creator Analytics" at bounding box center [67, 65] width 84 height 17
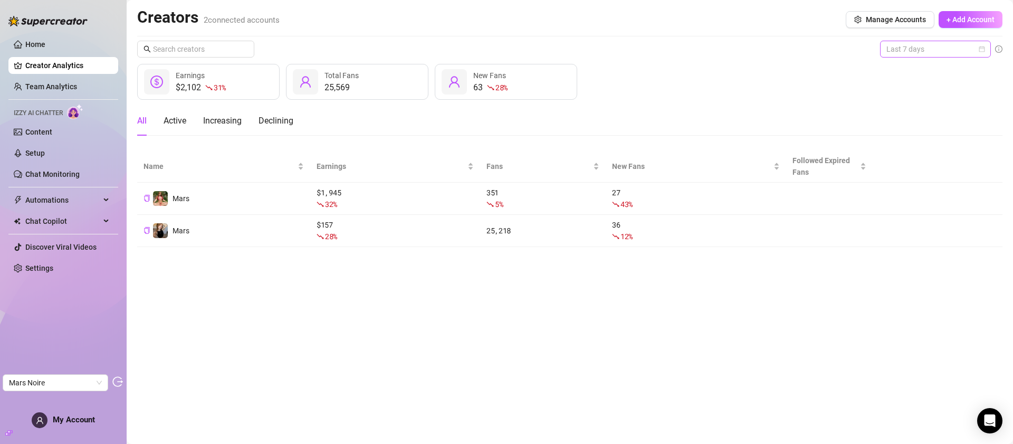
click at [927, 55] on span "Last 7 days" at bounding box center [935, 49] width 98 height 16
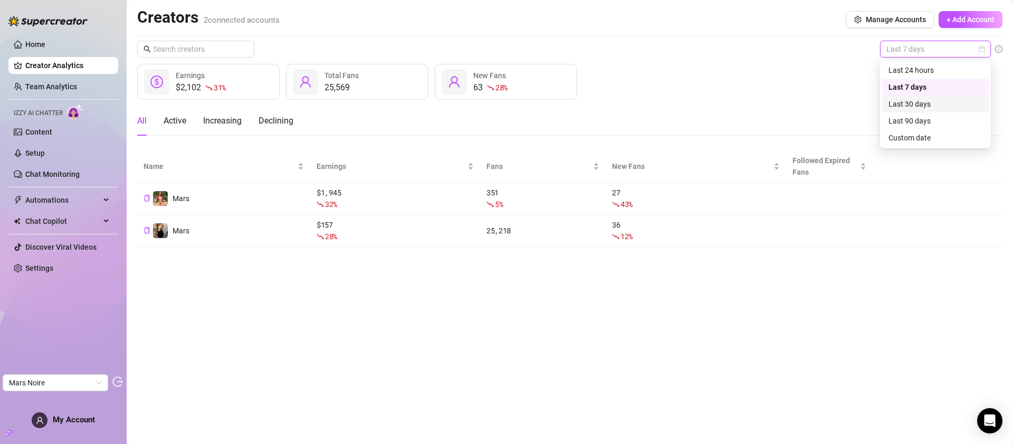
click at [918, 100] on div "Last 30 days" at bounding box center [936, 104] width 94 height 12
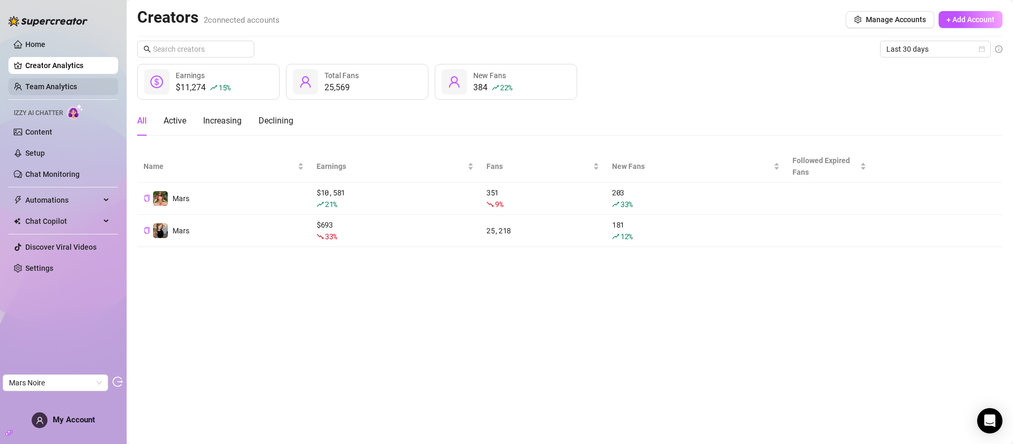
click at [69, 91] on link "Team Analytics" at bounding box center [51, 86] width 52 height 8
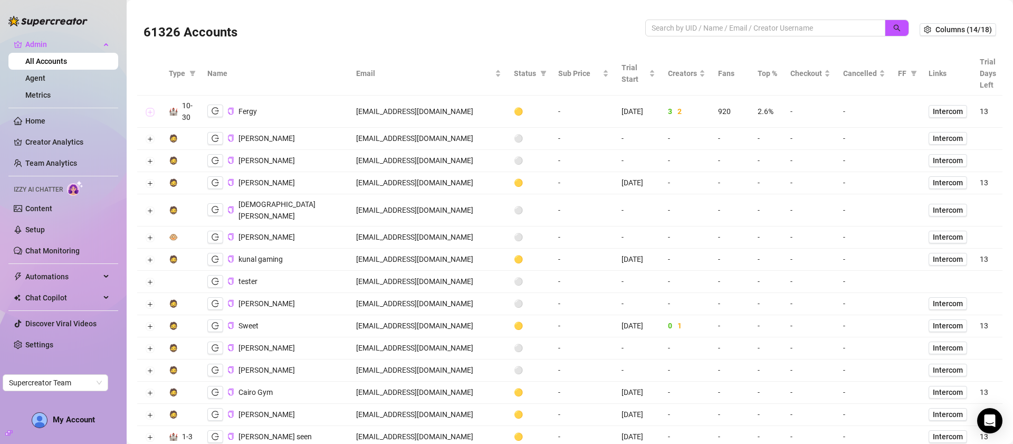
click at [152, 111] on button "Expand row" at bounding box center [150, 112] width 8 height 8
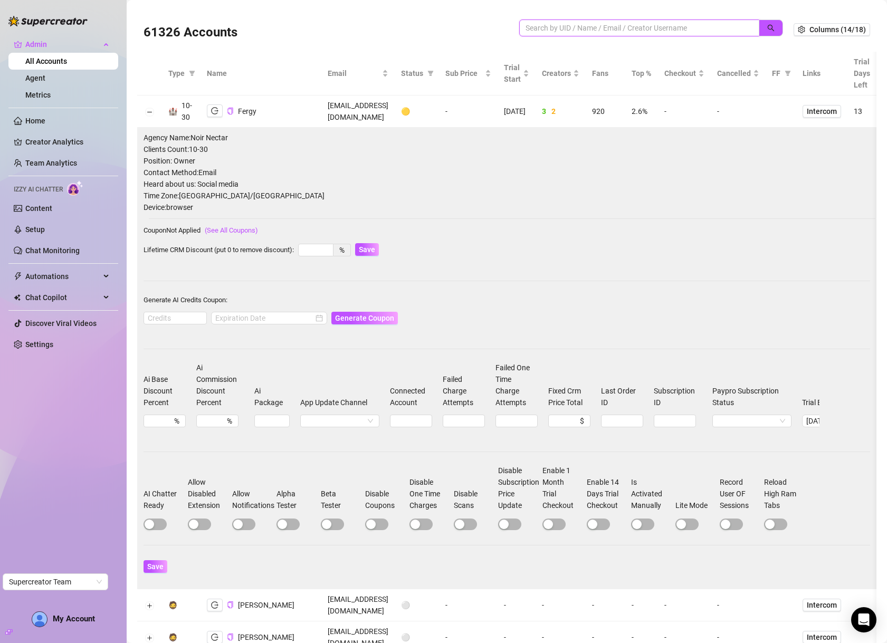
click at [584, 26] on input "search" at bounding box center [635, 28] width 219 height 12
type input "hush"
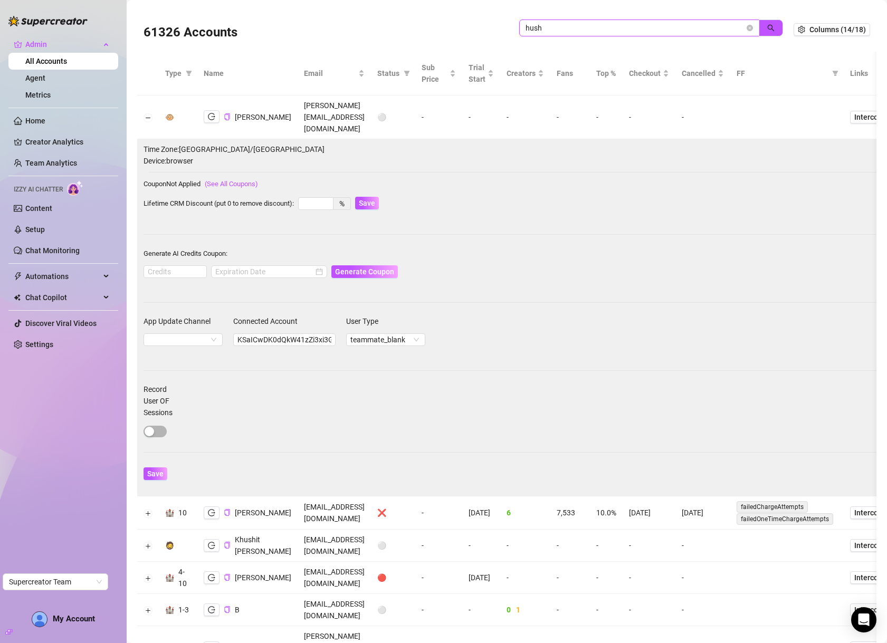
click at [747, 28] on icon "close-circle" at bounding box center [750, 28] width 6 height 6
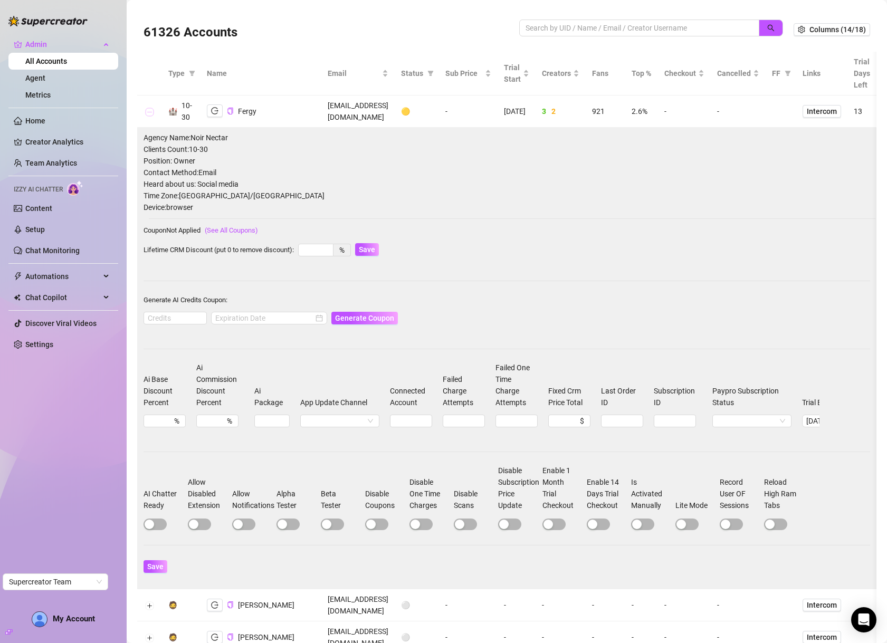
click at [147, 110] on button "Collapse row" at bounding box center [149, 112] width 8 height 8
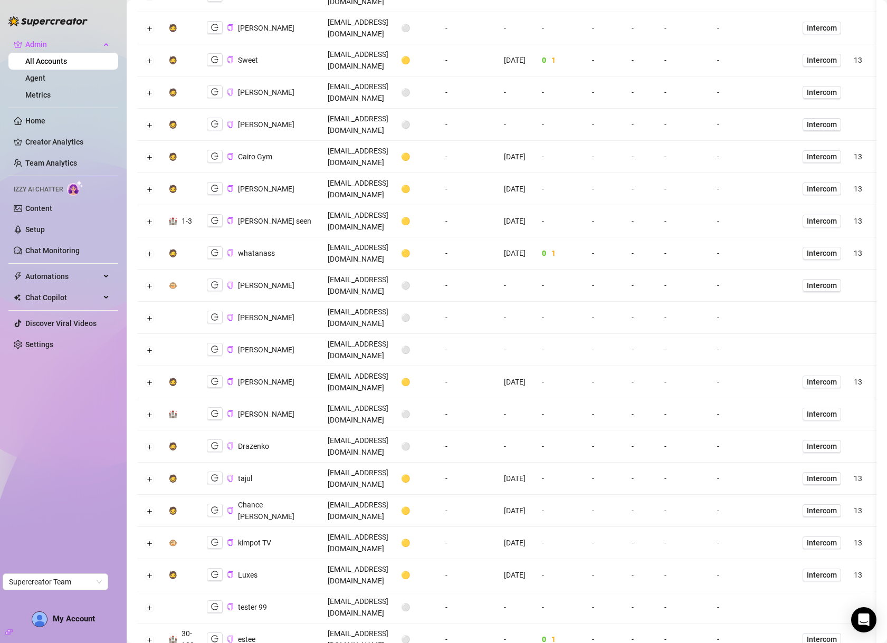
scroll to position [414, 0]
